Goal: Task Accomplishment & Management: Manage account settings

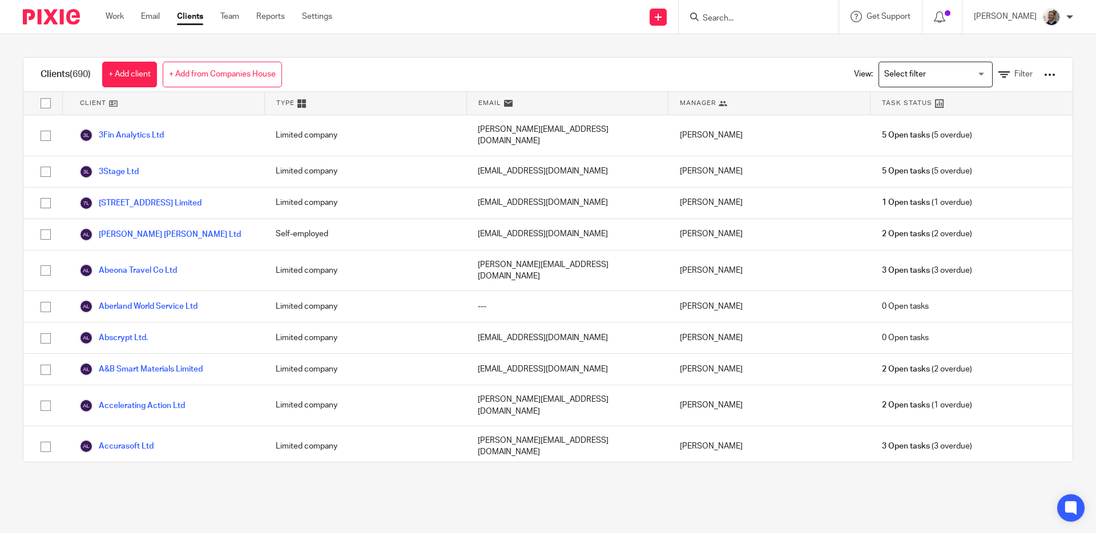
click at [219, 19] on ul "Work Email Clients Team Reports Settings" at bounding box center [228, 16] width 244 height 11
click at [235, 18] on link "Team" at bounding box center [229, 16] width 19 height 11
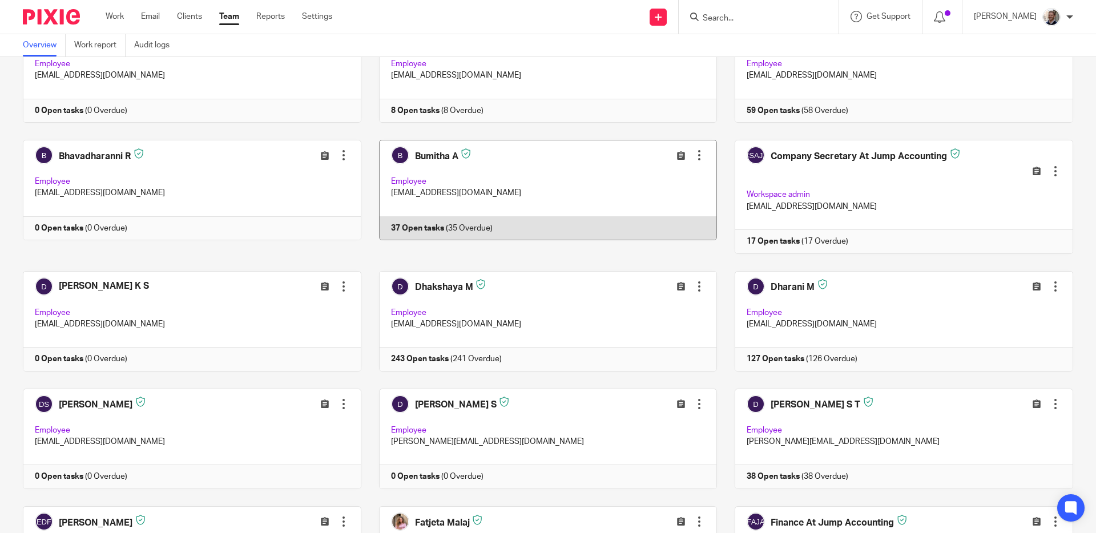
scroll to position [333, 0]
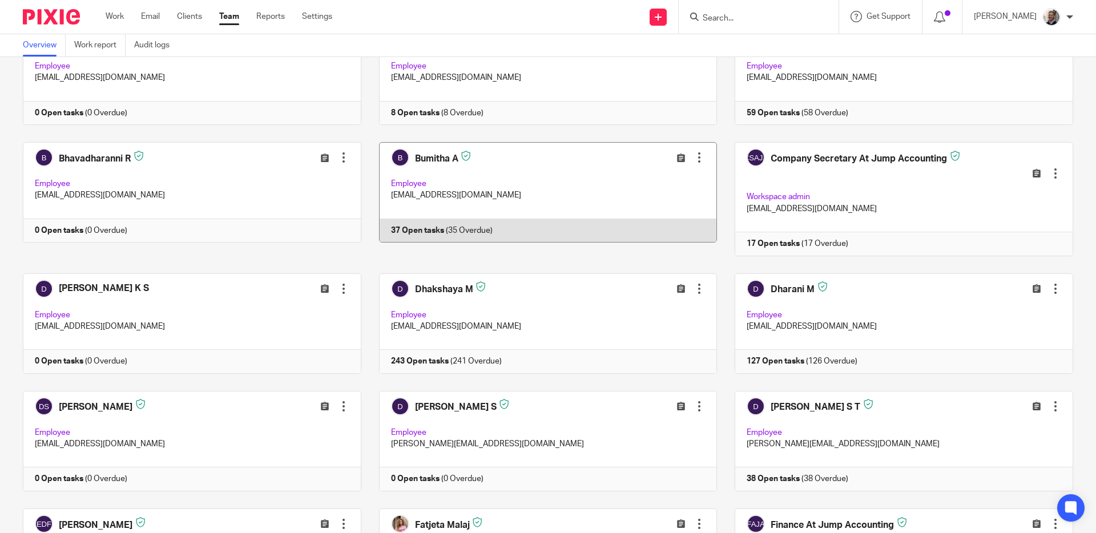
click at [694, 155] on div at bounding box center [699, 157] width 11 height 11
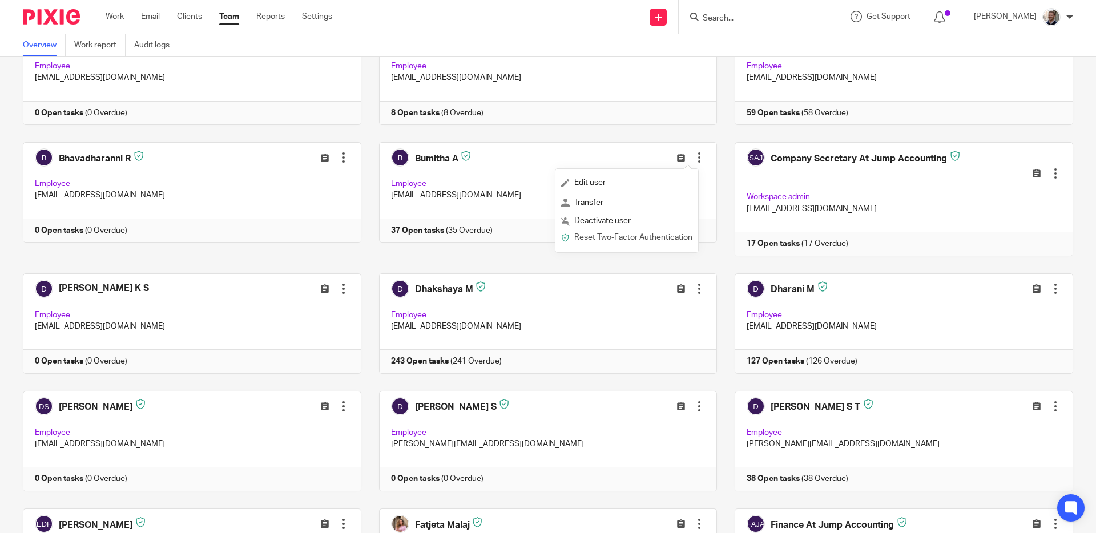
click at [602, 242] on span "Reset Two-Factor Authentication" at bounding box center [633, 238] width 118 height 8
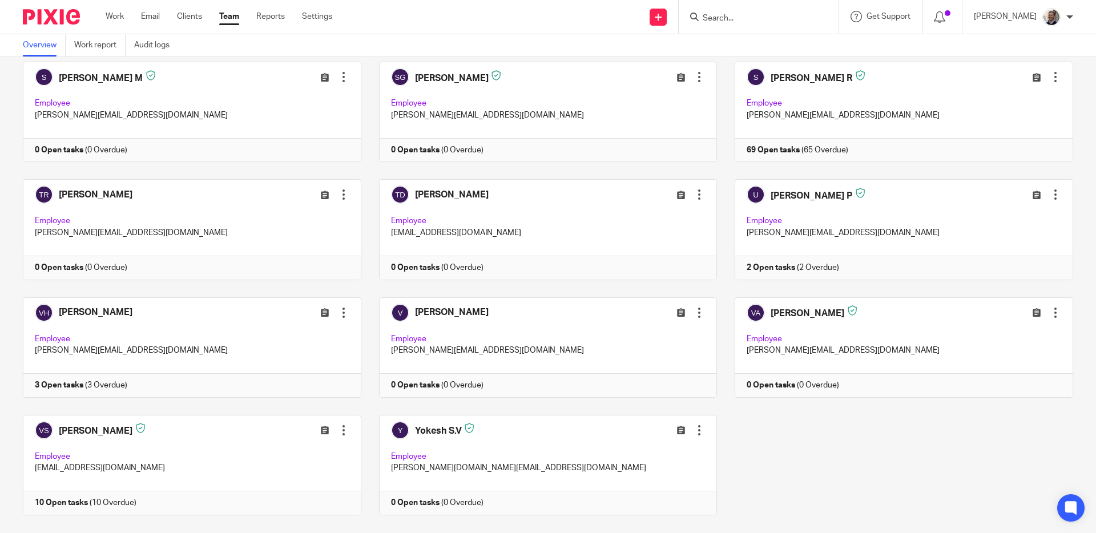
scroll to position [3273, 0]
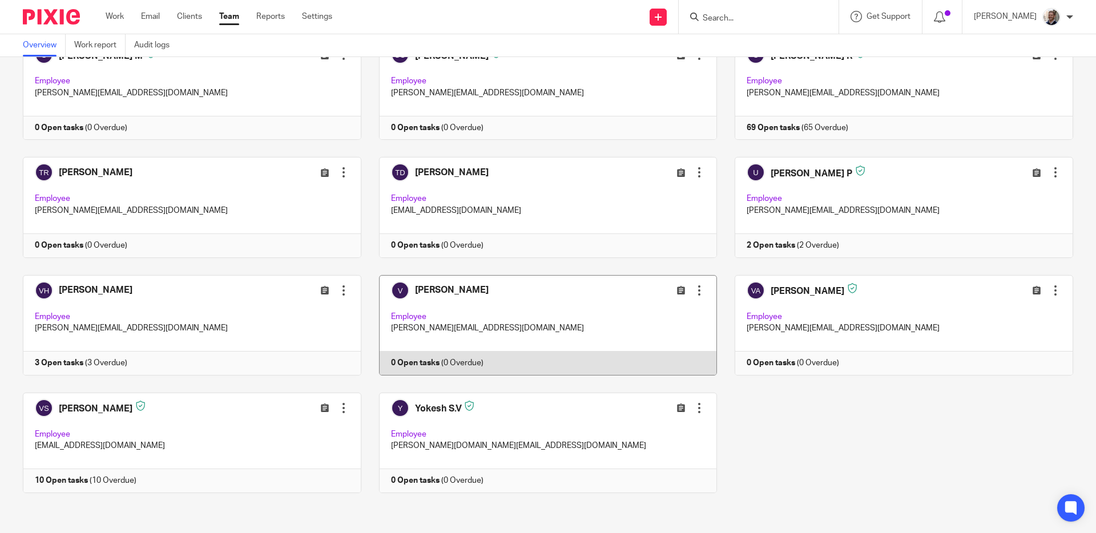
click at [694, 289] on div at bounding box center [699, 290] width 11 height 11
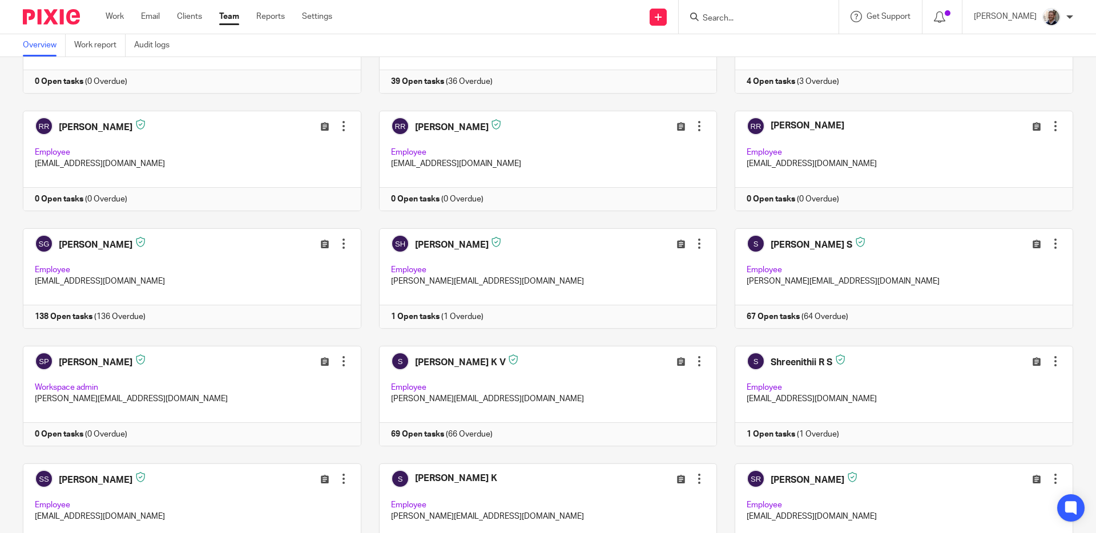
scroll to position [2513, 0]
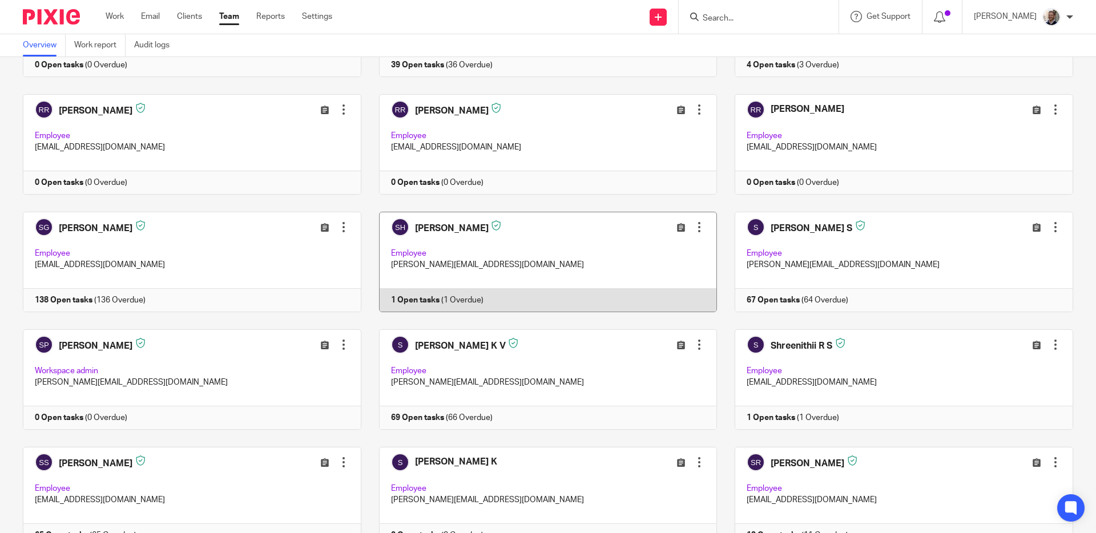
click at [694, 228] on div at bounding box center [699, 227] width 11 height 11
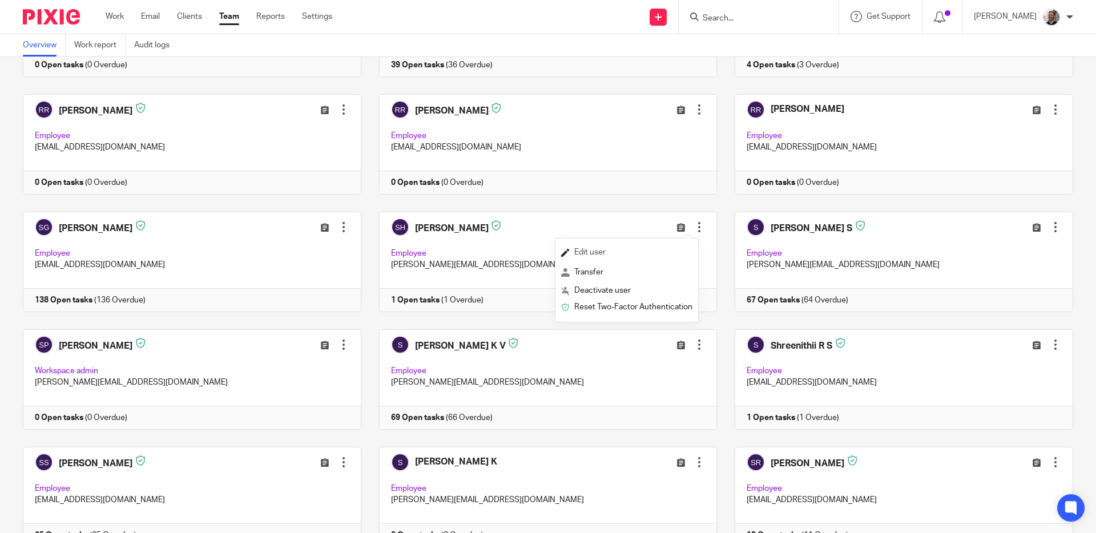
click at [593, 252] on span "Edit user" at bounding box center [589, 252] width 31 height 8
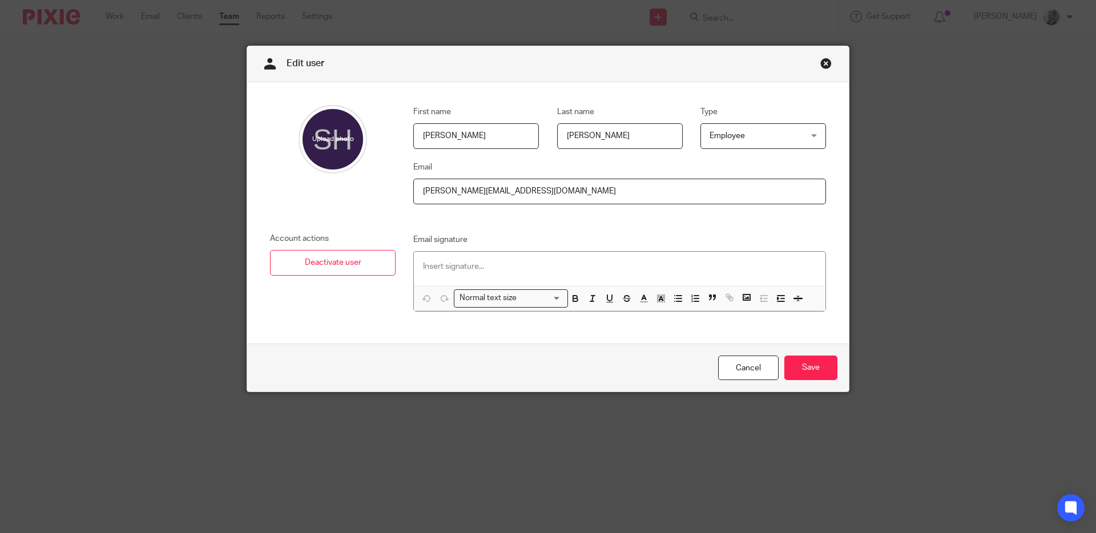
click at [754, 148] on span "Employee" at bounding box center [756, 136] width 92 height 24
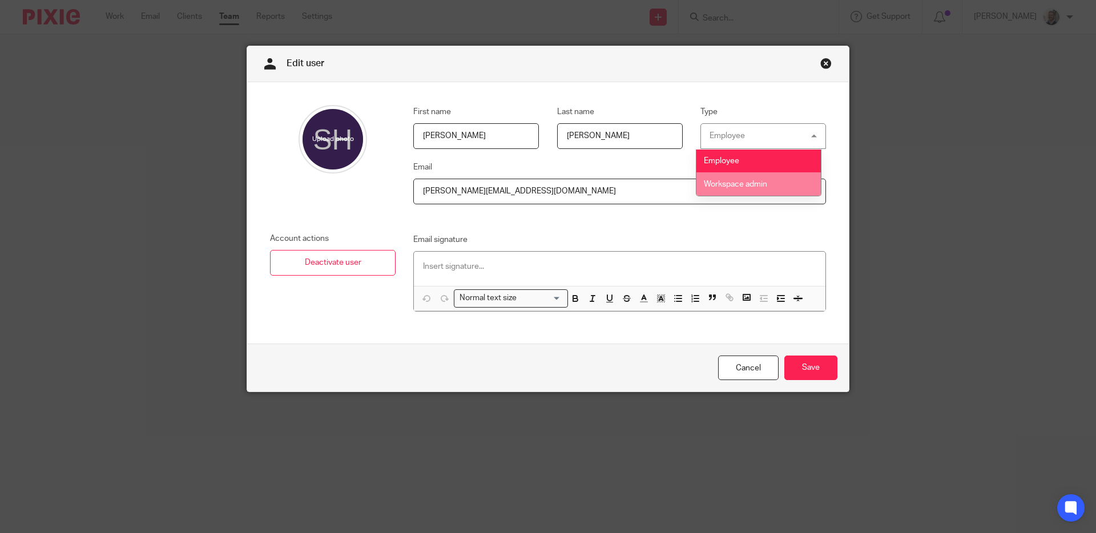
click at [749, 186] on span "Workspace admin" at bounding box center [735, 184] width 63 height 8
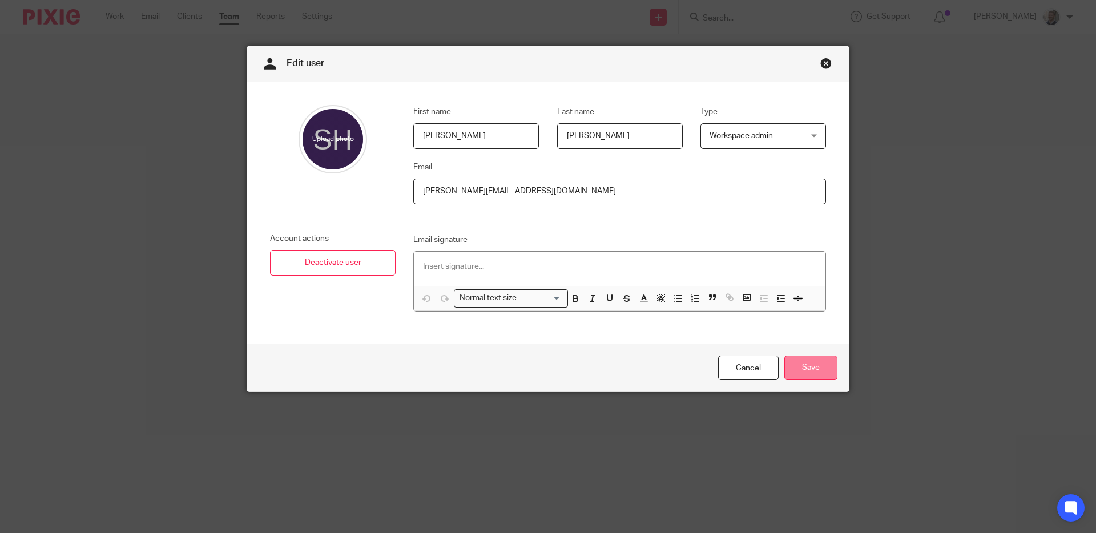
click at [812, 371] on input "Save" at bounding box center [810, 368] width 53 height 25
